Goal: Task Accomplishment & Management: Manage account settings

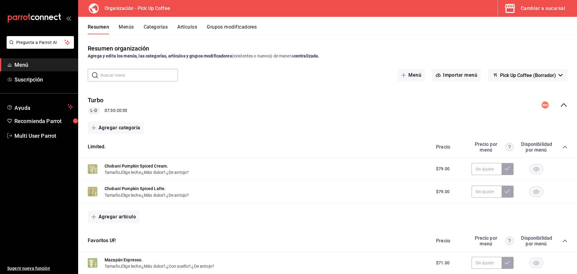
scroll to position [103, 0]
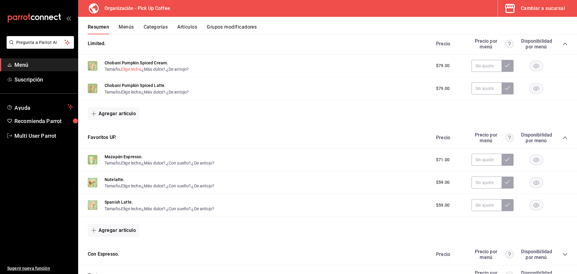
click at [128, 70] on button "Elige leche" at bounding box center [131, 69] width 20 height 6
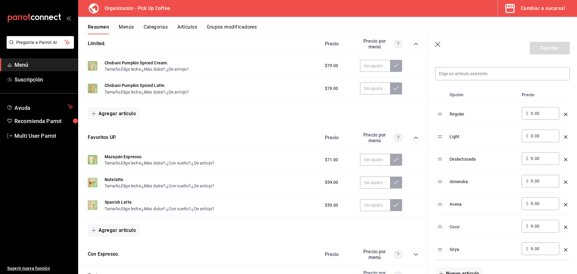
scroll to position [180, 0]
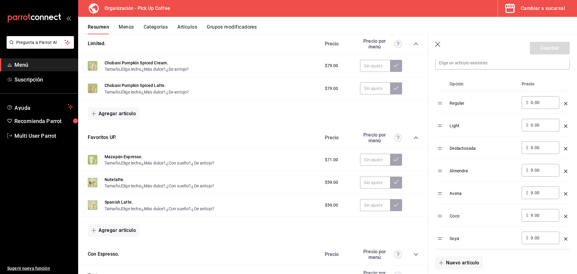
click at [439, 45] on icon "button" at bounding box center [437, 44] width 5 height 5
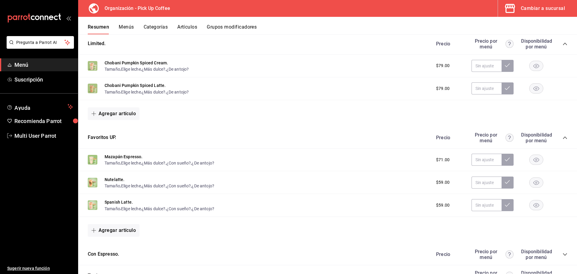
click at [546, 9] on div "Cambiar a sucursal" at bounding box center [543, 8] width 44 height 8
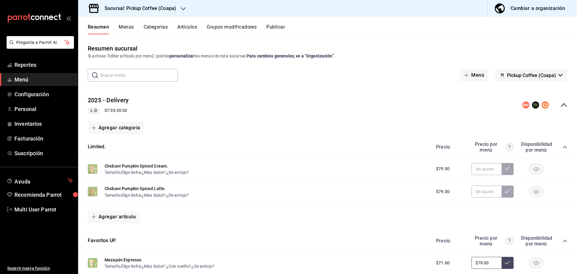
click at [173, 9] on h3 "Sucursal: Pickup Coffee (Coapa)" at bounding box center [138, 8] width 76 height 7
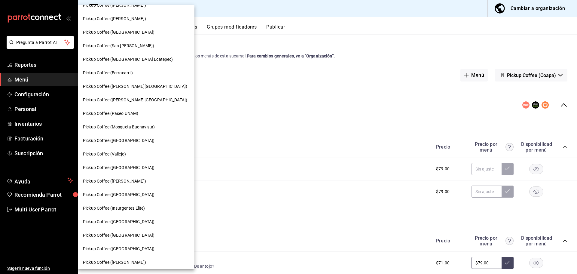
scroll to position [150, 0]
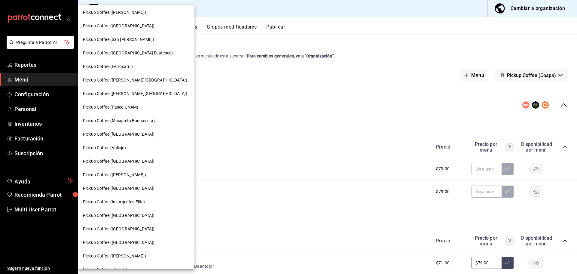
click at [22, 212] on div at bounding box center [288, 137] width 577 height 274
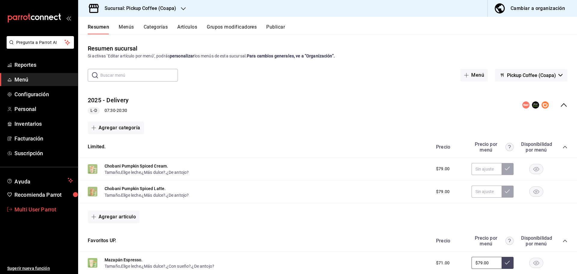
click at [43, 212] on span "Multi User Parrot" at bounding box center [43, 209] width 59 height 8
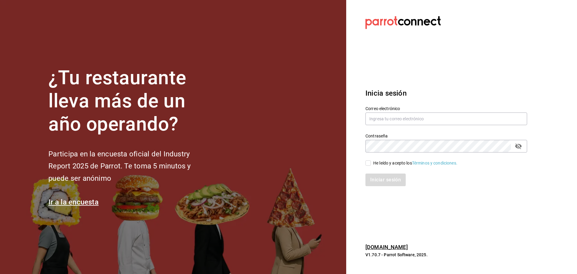
click at [418, 127] on div "Contraseña Contraseña" at bounding box center [442, 139] width 169 height 26
click at [421, 120] on input "text" at bounding box center [447, 118] width 162 height 13
type input "multiuser@pickup.com"
click at [367, 165] on input "He leído y acepto los Términos y condiciones." at bounding box center [368, 162] width 5 height 5
checkbox input "true"
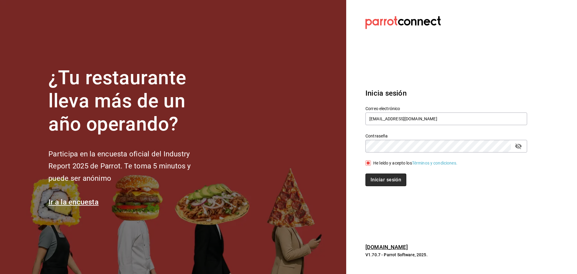
click at [375, 179] on button "Iniciar sesión" at bounding box center [386, 180] width 41 height 13
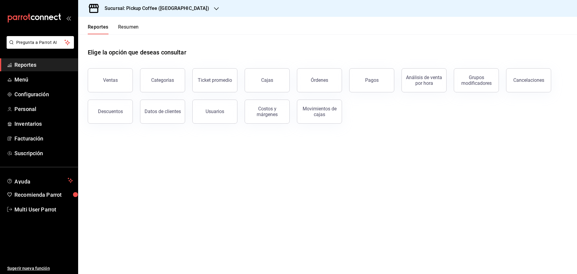
click at [182, 216] on main "Elige la opción que deseas consultar Ventas Categorías Ticket promedio Cajas Ór…" at bounding box center [327, 154] width 499 height 240
click at [169, 7] on h3 "Sucursal: Pickup Coffee ([GEOGRAPHIC_DATA])" at bounding box center [154, 8] width 109 height 7
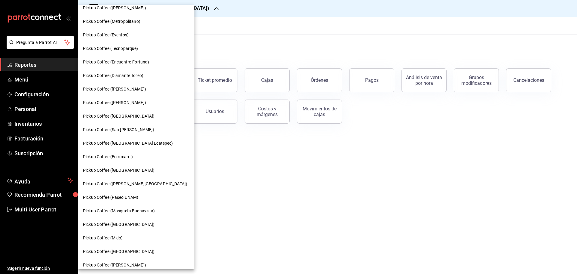
scroll to position [90, 0]
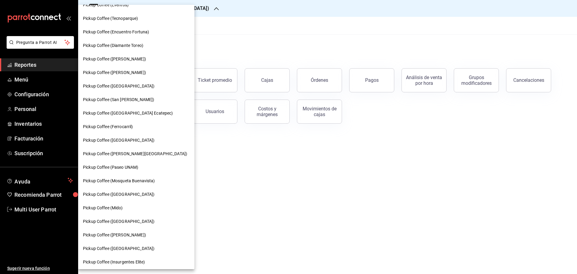
click at [115, 206] on span "Pickup Coffee (Mido)" at bounding box center [103, 208] width 40 height 6
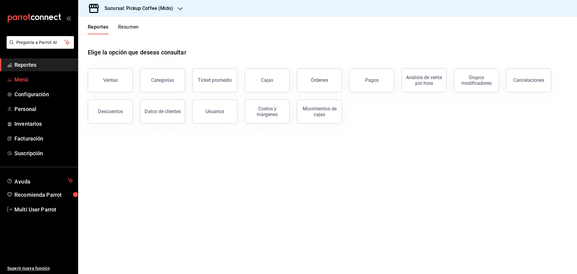
click at [25, 79] on span "Menú" at bounding box center [43, 79] width 59 height 8
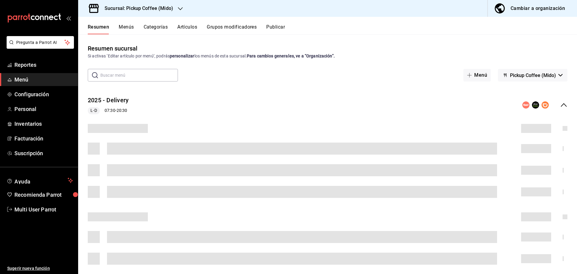
click at [533, 5] on div "Cambiar a organización" at bounding box center [538, 8] width 54 height 8
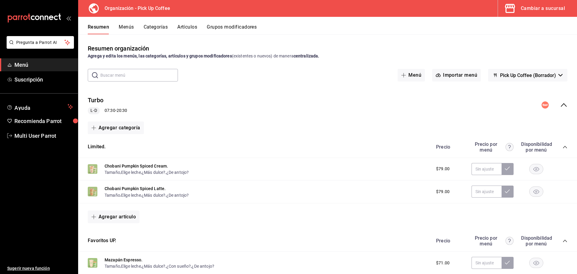
click at [123, 25] on button "Menús" at bounding box center [126, 29] width 15 height 10
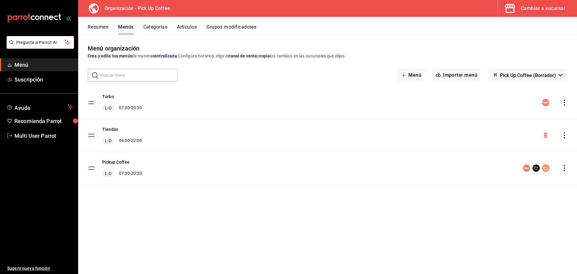
click at [565, 137] on icon "actions" at bounding box center [565, 135] width 6 height 6
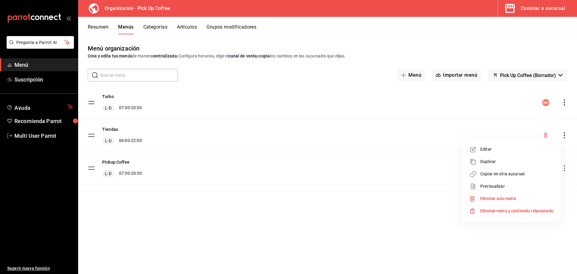
click at [503, 173] on span "Copiar en otra sucursal" at bounding box center [517, 174] width 73 height 6
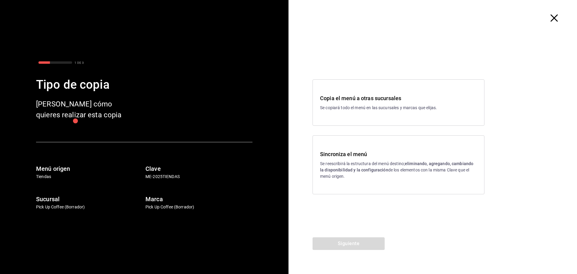
click at [352, 165] on p "Se reescribirá la estructura del menú destino; eliminando, agregando, cambiando…" at bounding box center [398, 170] width 157 height 19
click at [343, 242] on button "Siguiente" at bounding box center [349, 243] width 72 height 13
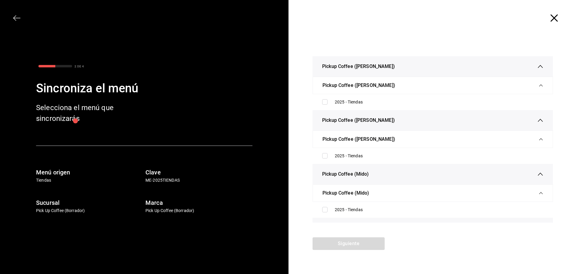
scroll to position [1293, 0]
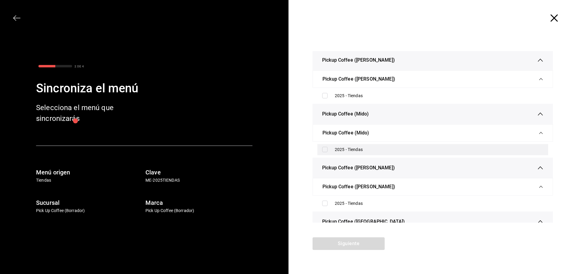
click at [351, 151] on div "2025 - Tiendas" at bounding box center [439, 149] width 209 height 6
checkbox input "true"
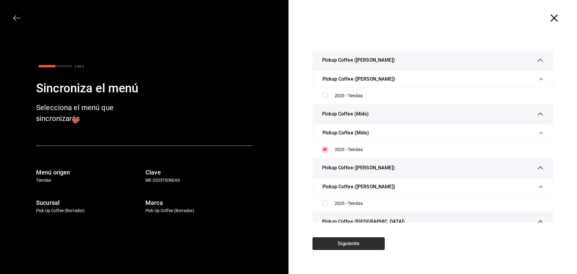
click at [345, 246] on button "Siguiente" at bounding box center [349, 243] width 72 height 13
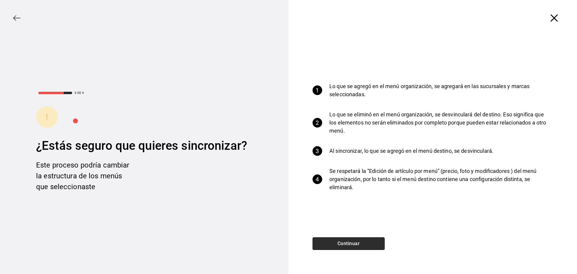
click at [357, 244] on button "Continuar" at bounding box center [349, 243] width 72 height 13
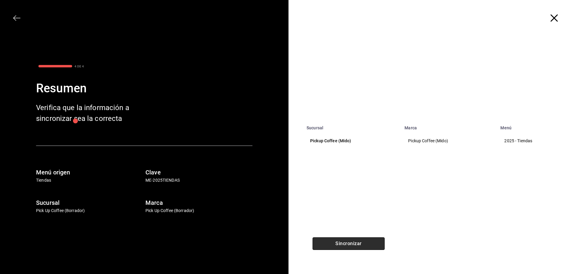
click at [350, 245] on button "Sincronizar" at bounding box center [349, 243] width 72 height 13
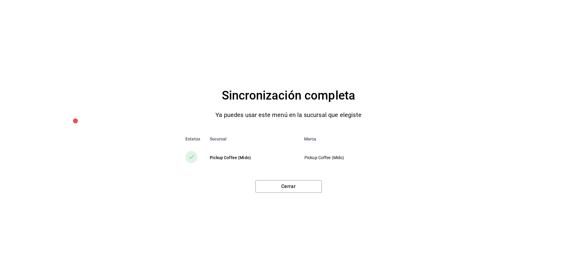
click at [285, 180] on div "Cerrar" at bounding box center [288, 183] width 553 height 17
click at [282, 185] on button "Cerrar" at bounding box center [289, 186] width 66 height 13
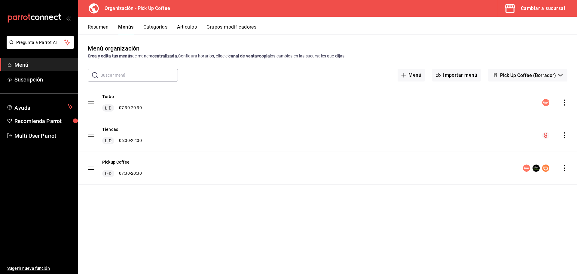
click at [537, 8] on div "Cambiar a sucursal" at bounding box center [543, 8] width 44 height 8
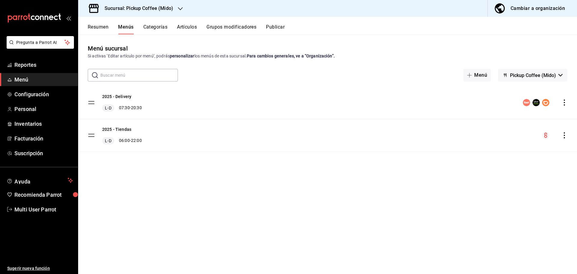
click at [125, 238] on div "Menú sucursal Si activas ‘Editar artículo por menú’, podrás personalizar los me…" at bounding box center [327, 159] width 499 height 230
click at [565, 105] on icon "actions" at bounding box center [564, 103] width 1 height 6
click at [509, 155] on span "Eliminar solo menú" at bounding box center [499, 153] width 36 height 5
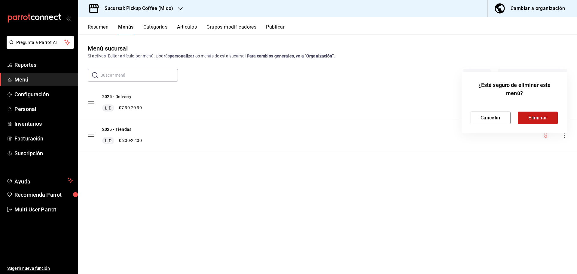
click at [534, 117] on button "Eliminar" at bounding box center [538, 118] width 40 height 13
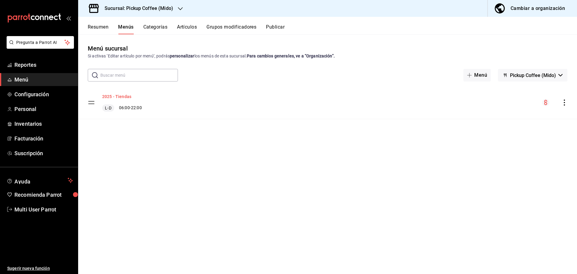
click at [127, 96] on button "2025 - Tiendas" at bounding box center [116, 97] width 29 height 6
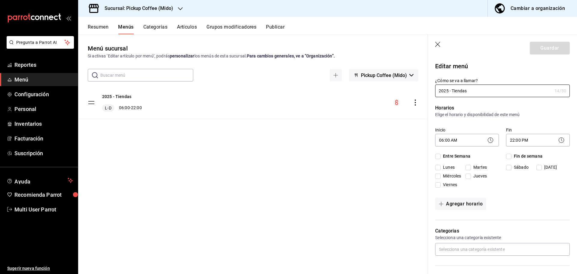
checkbox input "true"
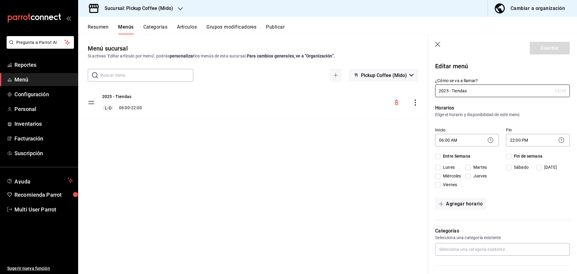
checkbox input "true"
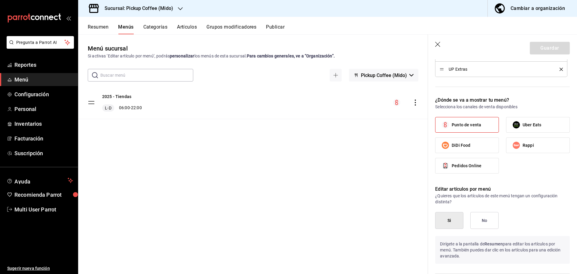
scroll to position [331, 0]
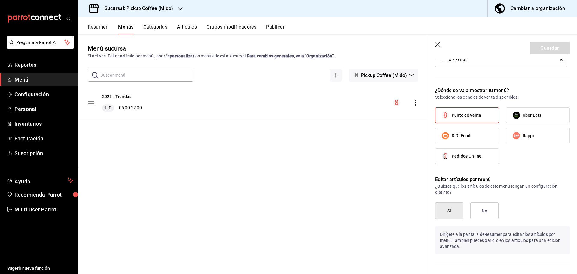
click at [438, 45] on icon "button" at bounding box center [437, 44] width 5 height 5
checkbox input "false"
type input "1758825665527"
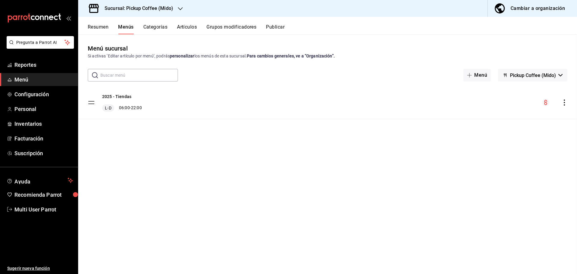
checkbox input "false"
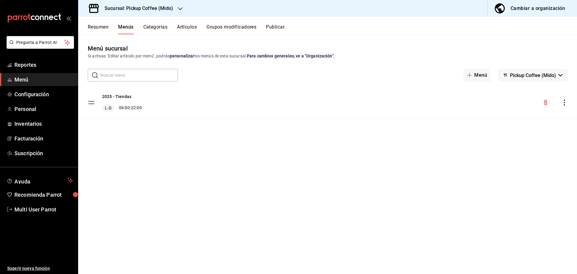
checkbox input "false"
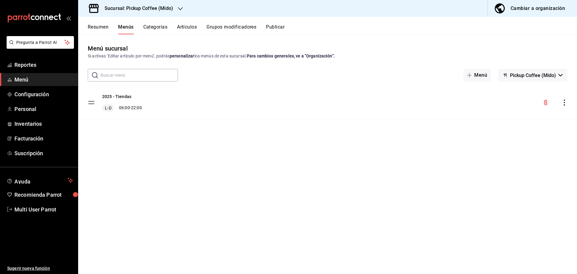
click at [97, 28] on button "Resumen" at bounding box center [98, 29] width 21 height 10
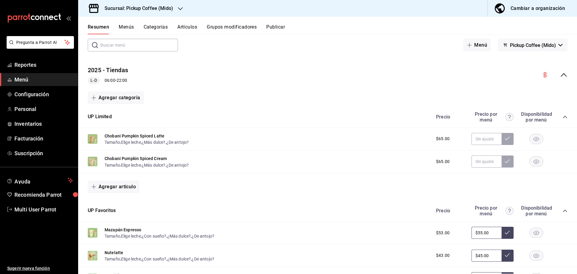
scroll to position [60, 0]
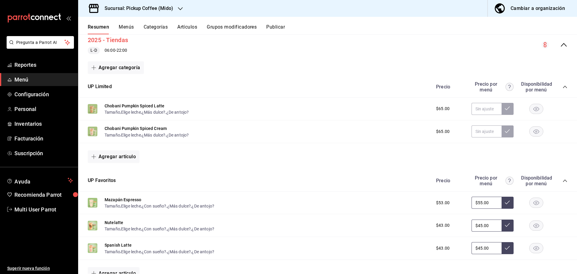
click at [126, 41] on button "2025 - Tiendas" at bounding box center [108, 40] width 40 height 9
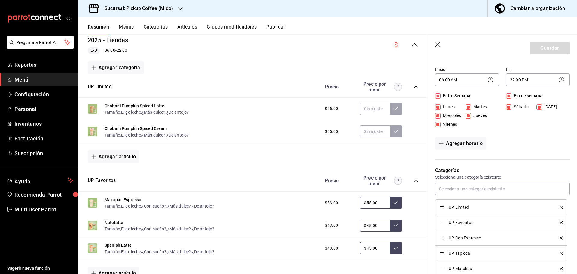
scroll to position [90, 0]
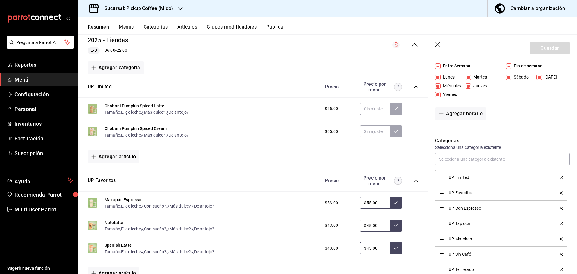
click at [560, 177] on icon "delete" at bounding box center [561, 177] width 3 height 3
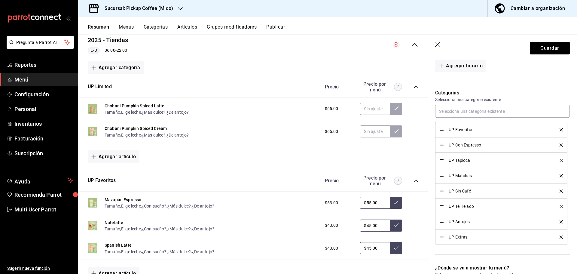
scroll to position [150, 0]
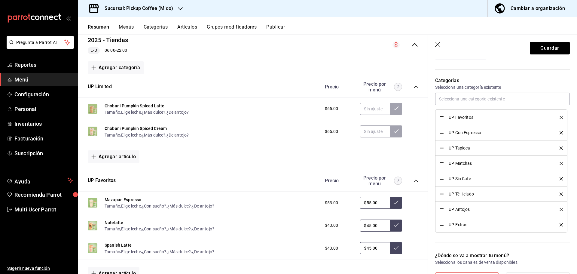
click at [560, 149] on icon "delete" at bounding box center [561, 147] width 3 height 3
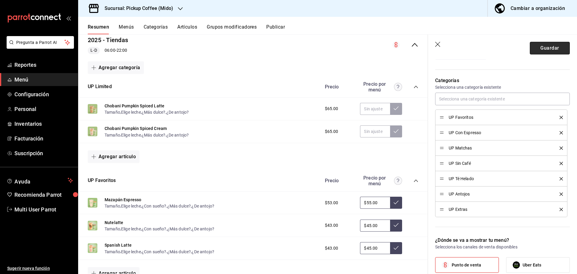
click at [547, 49] on button "Guardar" at bounding box center [550, 48] width 40 height 13
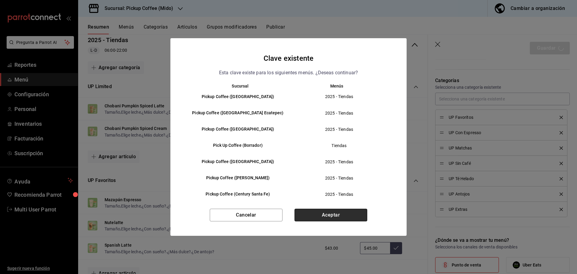
click at [328, 214] on button "Aceptar" at bounding box center [331, 215] width 73 height 13
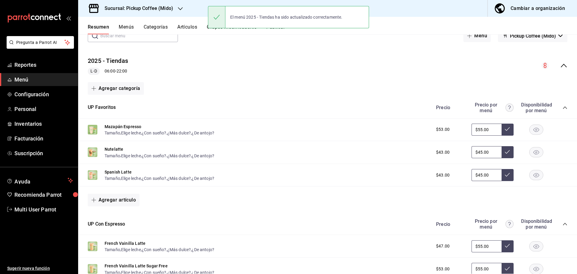
scroll to position [60, 0]
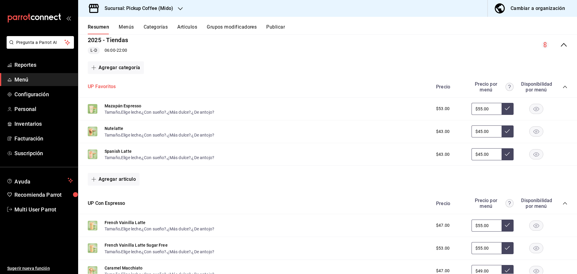
click at [107, 89] on button "UP Favoritos" at bounding box center [102, 86] width 28 height 7
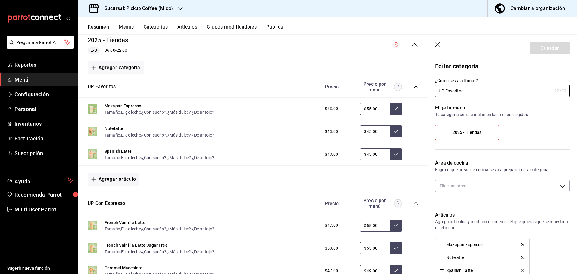
type input "80575b84-4d4e-42fa-b634-1b7e8358606e"
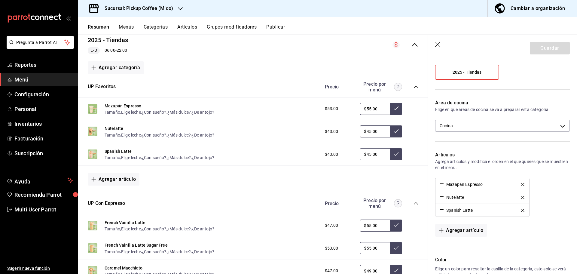
click at [522, 183] on icon "delete" at bounding box center [523, 184] width 3 height 3
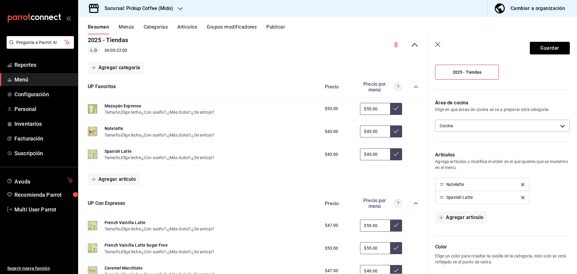
click at [522, 196] on icon "delete" at bounding box center [523, 197] width 3 height 3
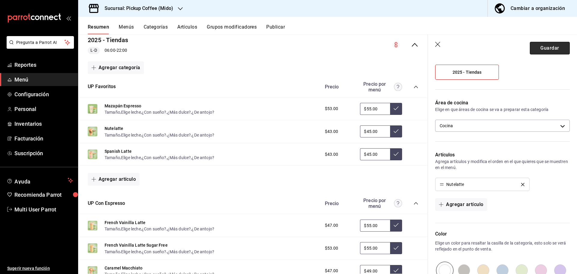
click at [535, 49] on button "Guardar" at bounding box center [550, 48] width 40 height 13
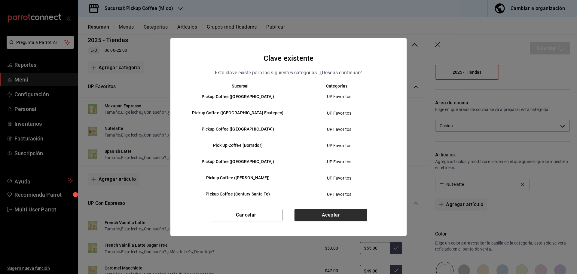
click at [344, 217] on button "Aceptar" at bounding box center [331, 215] width 73 height 13
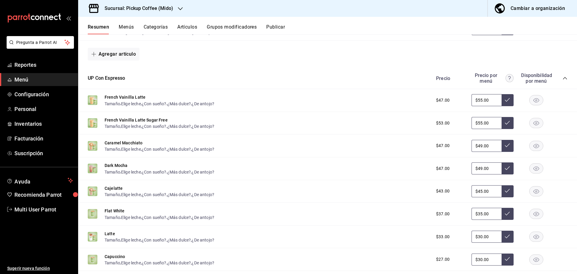
scroll to position [150, 0]
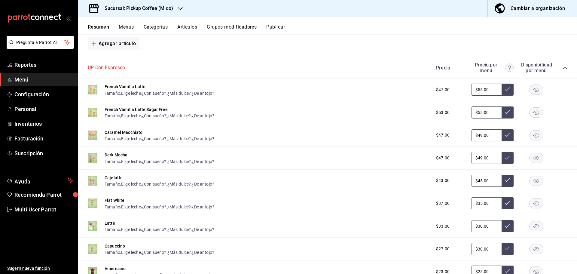
click at [105, 68] on button "UP Con Espresso" at bounding box center [107, 67] width 38 height 7
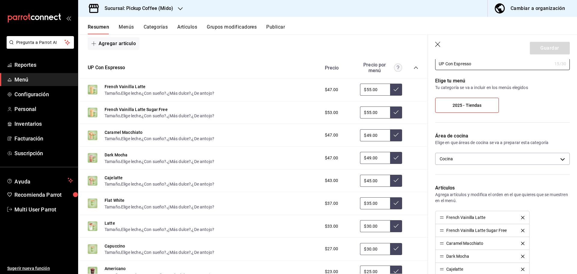
scroll to position [60, 0]
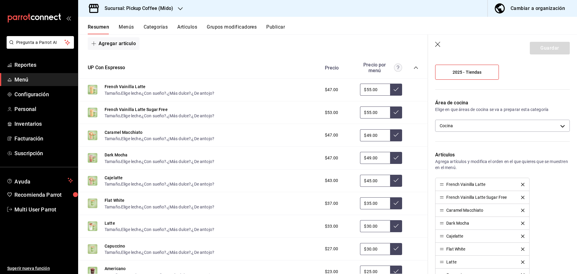
click at [522, 197] on icon "delete" at bounding box center [523, 197] width 3 height 3
click at [522, 224] on icon "delete" at bounding box center [523, 223] width 3 height 3
click at [522, 223] on icon "delete" at bounding box center [523, 223] width 3 height 3
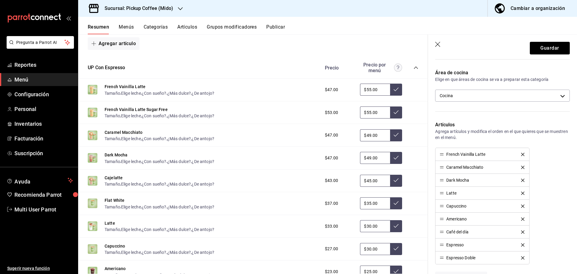
click at [522, 245] on icon "delete" at bounding box center [523, 244] width 3 height 3
click at [522, 244] on icon "delete" at bounding box center [523, 244] width 3 height 3
click at [537, 51] on button "Guardar" at bounding box center [550, 48] width 40 height 13
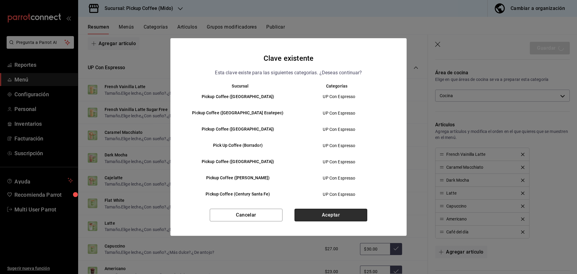
click at [309, 213] on button "Aceptar" at bounding box center [331, 215] width 73 height 13
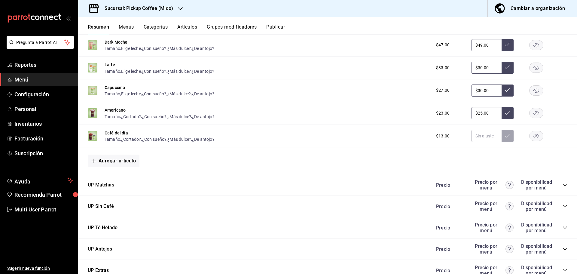
scroll to position [265, 0]
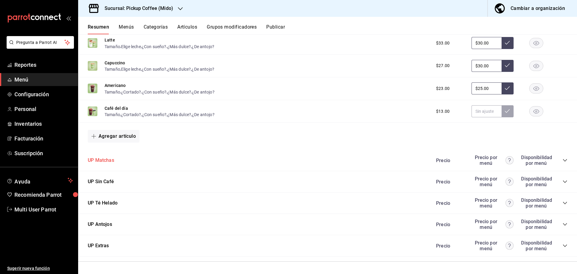
click at [106, 160] on button "UP Matchas" at bounding box center [101, 160] width 26 height 7
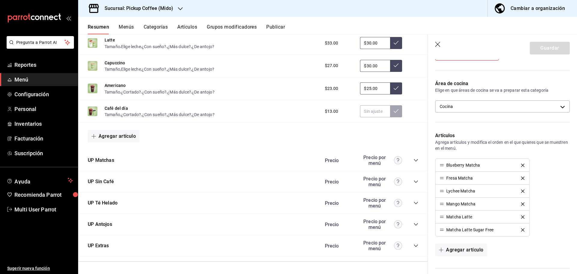
scroll to position [90, 0]
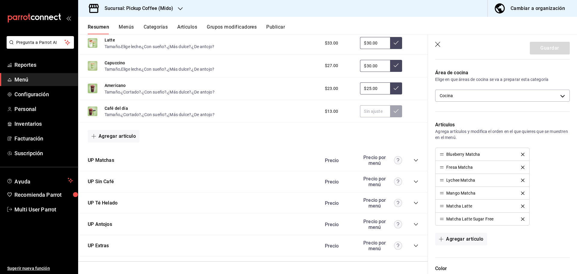
click at [522, 167] on icon "delete" at bounding box center [523, 167] width 3 height 3
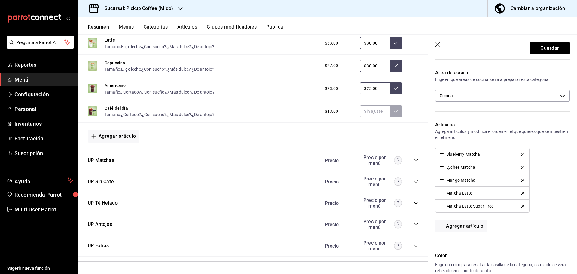
click at [522, 167] on icon "delete" at bounding box center [523, 167] width 3 height 3
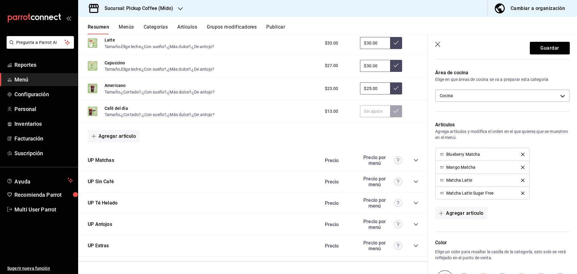
click at [522, 167] on icon "delete" at bounding box center [523, 167] width 3 height 3
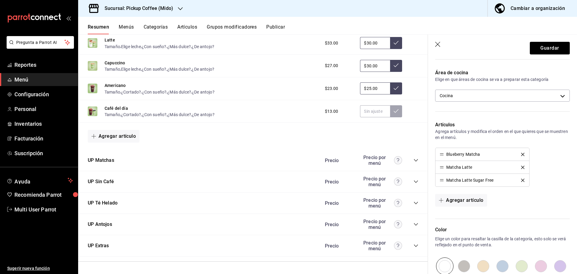
click at [522, 180] on icon "delete" at bounding box center [523, 180] width 3 height 3
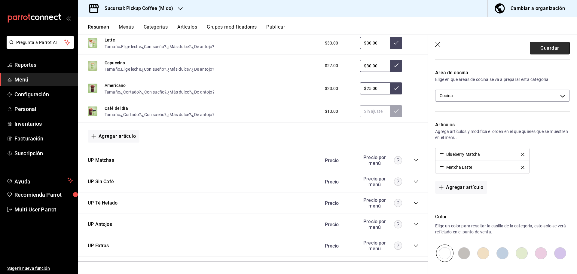
click at [536, 49] on button "Guardar" at bounding box center [550, 48] width 40 height 13
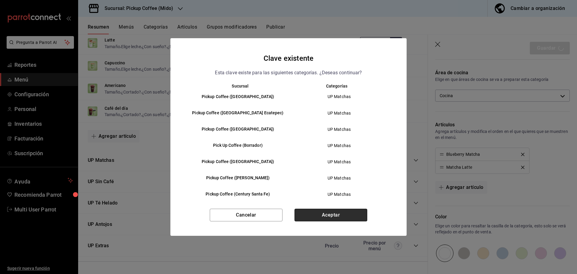
click at [335, 213] on button "Aceptar" at bounding box center [331, 215] width 73 height 13
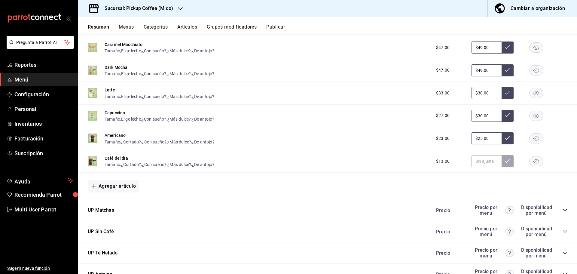
scroll to position [265, 0]
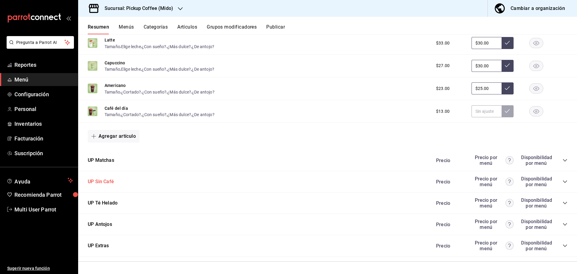
click at [105, 180] on button "UP Sin Café" at bounding box center [101, 181] width 26 height 7
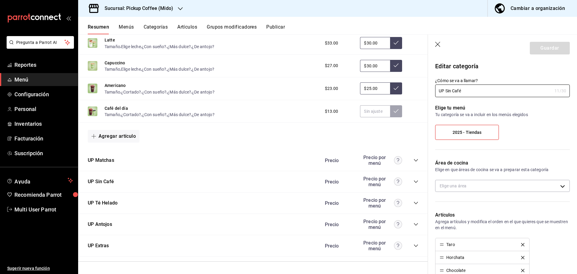
type input "80575b84-4d4e-42fa-b634-1b7e8358606e"
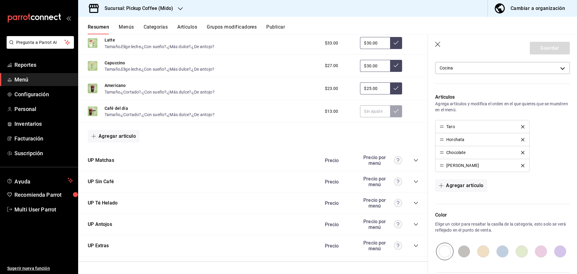
scroll to position [150, 0]
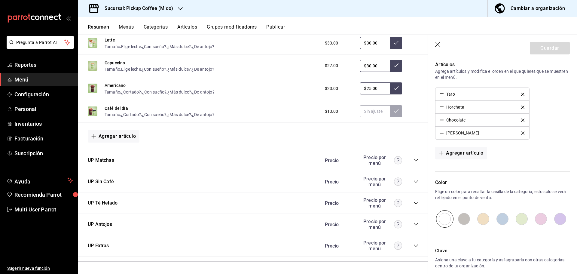
click at [522, 108] on icon "delete" at bounding box center [523, 107] width 3 height 3
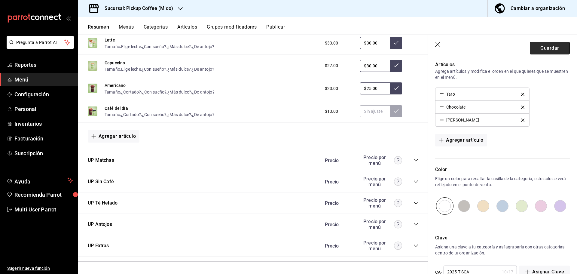
click at [538, 48] on button "Guardar" at bounding box center [550, 48] width 40 height 13
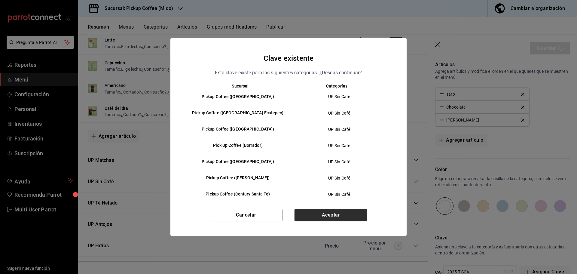
click at [321, 218] on button "Aceptar" at bounding box center [331, 215] width 73 height 13
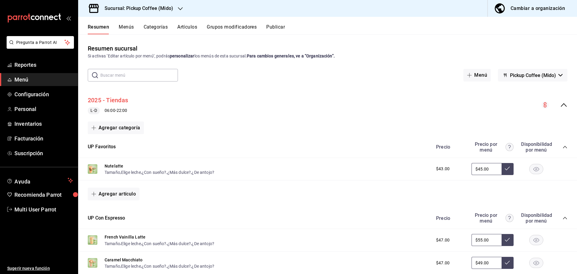
click at [118, 99] on button "2025 - Tiendas" at bounding box center [108, 100] width 40 height 9
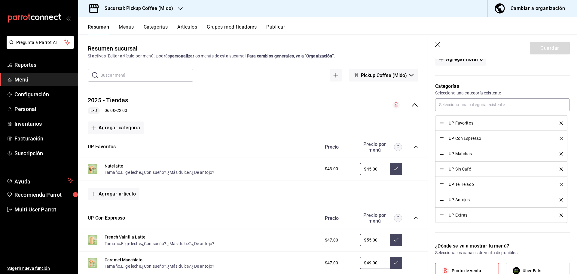
scroll to position [180, 0]
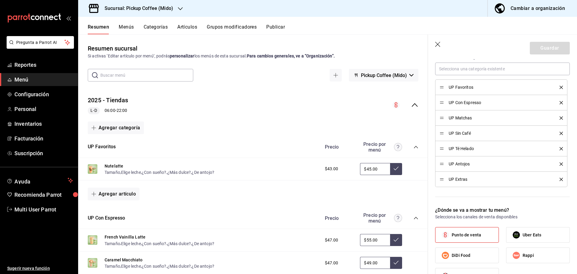
click at [560, 148] on icon "delete" at bounding box center [561, 148] width 3 height 3
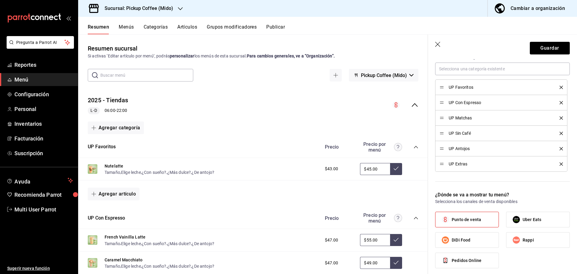
click at [560, 148] on icon "delete" at bounding box center [561, 148] width 3 height 3
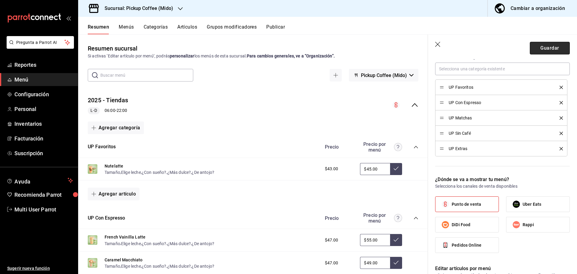
click at [546, 49] on button "Guardar" at bounding box center [550, 48] width 40 height 13
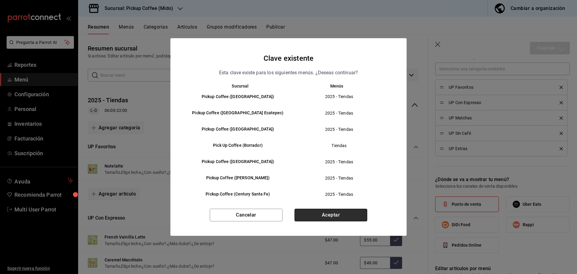
click at [330, 216] on button "Aceptar" at bounding box center [331, 215] width 73 height 13
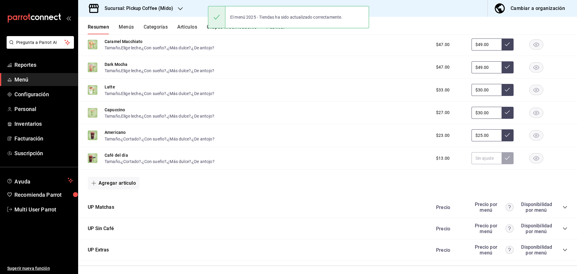
scroll to position [223, 0]
